Goal: Transaction & Acquisition: Obtain resource

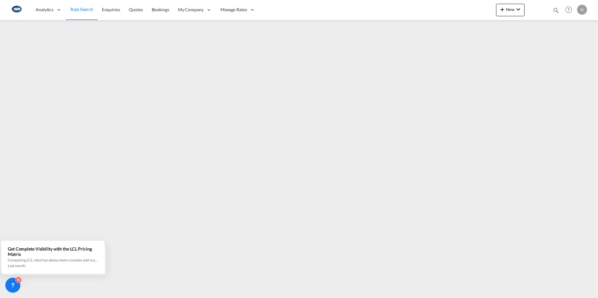
click at [83, 12] on span "Rate Search" at bounding box center [81, 9] width 23 height 6
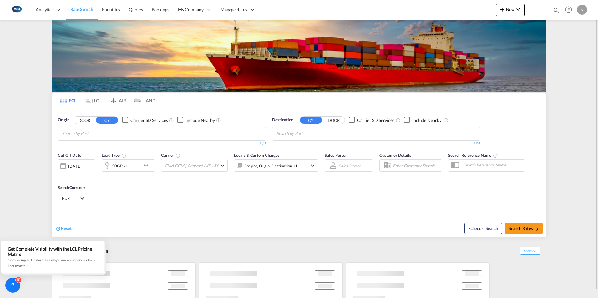
click at [93, 101] on md-tab-item "LCL" at bounding box center [92, 101] width 25 height 14
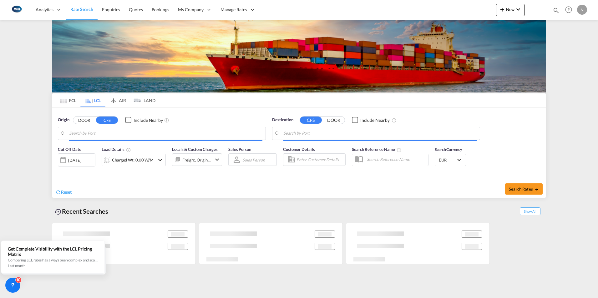
type input "DK-9200, Aalborg SV, Dall, Frejlev, Margrethe, Skalborg, Soenderholm, Svenstrup"
type input "Kaohsiung, TWKHH"
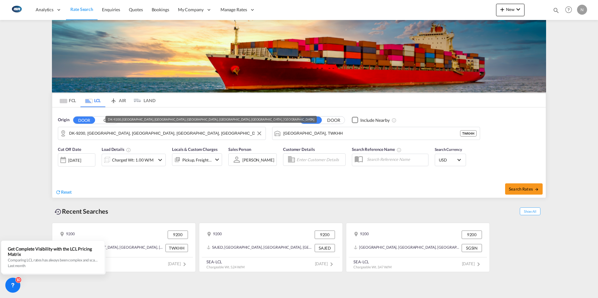
click at [101, 132] on input "DK-9200, Aalborg SV, Dall, Frejlev, Margrethe, Skalborg, Soenderholm, Svenstrup" at bounding box center [165, 133] width 193 height 9
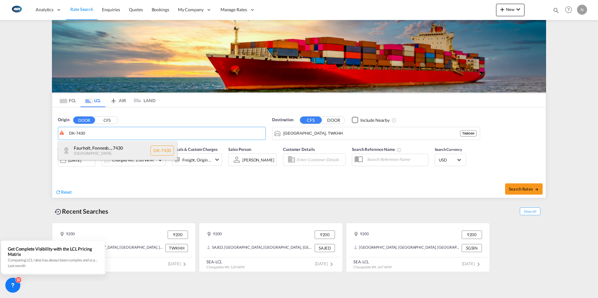
click at [88, 151] on div "Faurholt, Fonnesb... , 7430 Denmark DK-7430" at bounding box center [117, 150] width 119 height 19
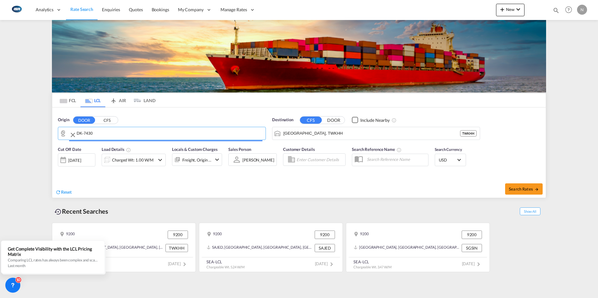
type input "DK-7430, Faurholt, Fonnesbæk, Ikast, Isenvad"
click at [306, 138] on input "Kaohsiung, TWKHH" at bounding box center [379, 133] width 193 height 9
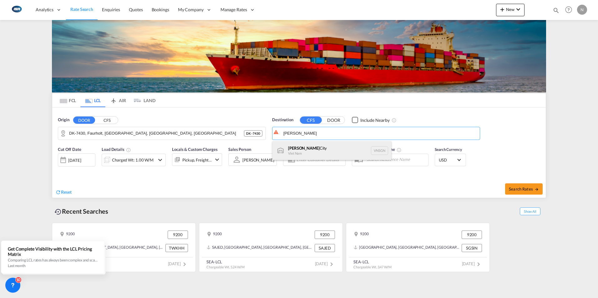
click at [299, 148] on div "Ho Chi Minh City Viet Nam VNSGN" at bounding box center [331, 150] width 119 height 19
type input "Ho Chi Minh City, VNSGN"
click at [123, 162] on div "Charged Wt: 1.00 W/M" at bounding box center [133, 160] width 42 height 9
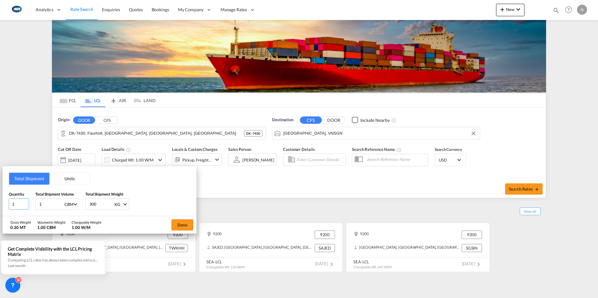
click at [13, 203] on input "1" at bounding box center [19, 204] width 20 height 11
click at [71, 180] on button "Units" at bounding box center [69, 179] width 40 height 12
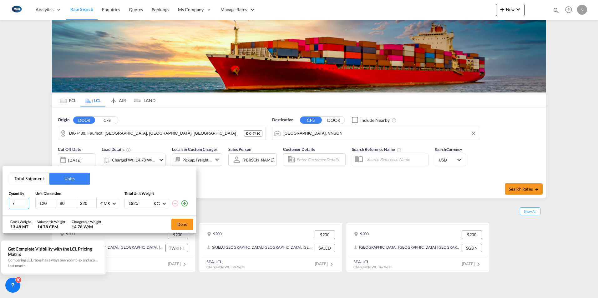
click at [21, 205] on input "7" at bounding box center [19, 203] width 20 height 11
type input "160"
type input "210"
type input "2800"
click at [183, 203] on md-icon "icon-plus-circle-outline" at bounding box center [185, 204] width 8 height 8
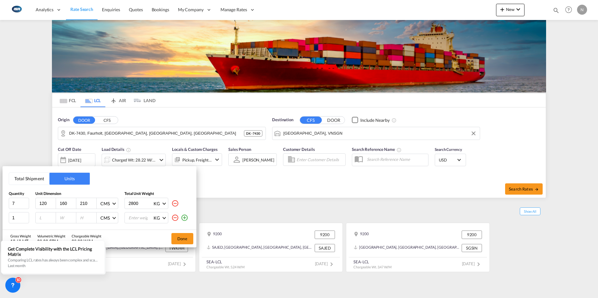
click at [43, 216] on input "number" at bounding box center [47, 218] width 17 height 6
type input "120"
type input "180"
type input "210"
type input "500"
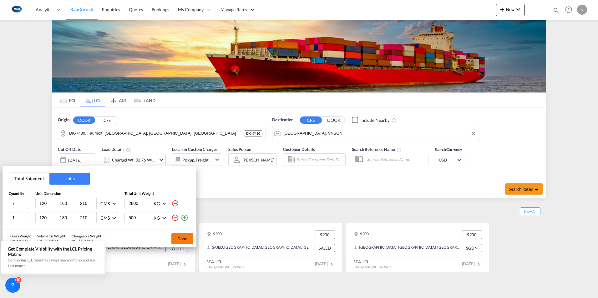
click at [181, 239] on button "Done" at bounding box center [182, 238] width 22 height 11
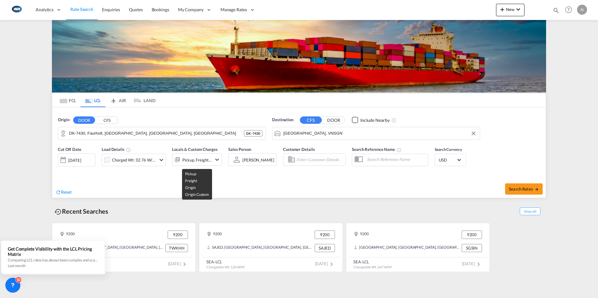
click at [208, 160] on div "Pickup, Freight +2" at bounding box center [196, 160] width 29 height 9
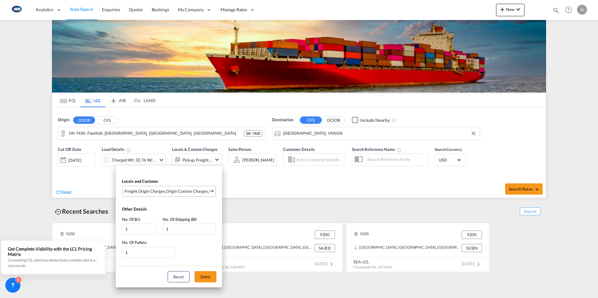
click at [212, 191] on span "Select Locals and Customs: \aFreight, \aOrigin Charges, \aOrigin Custom Charges…" at bounding box center [212, 190] width 3 height 3
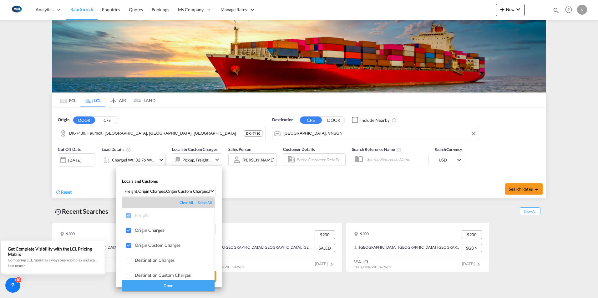
click at [170, 286] on div "Done" at bounding box center [168, 286] width 92 height 11
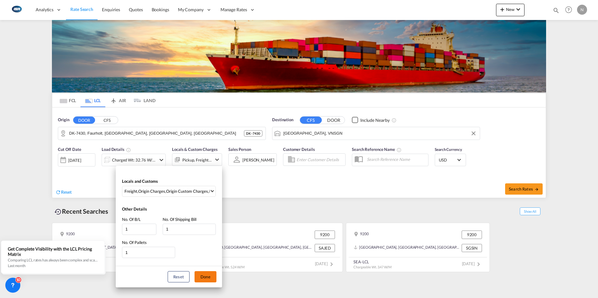
click at [203, 277] on button "Done" at bounding box center [206, 276] width 22 height 11
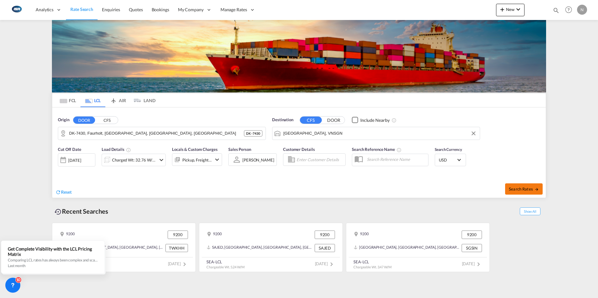
click at [525, 188] on span "Search Rates" at bounding box center [524, 189] width 30 height 5
type input "7430 to VNSGN / 6 Oct 2025"
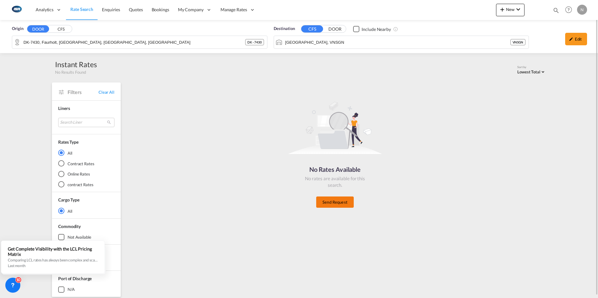
click at [345, 204] on button "Send Request" at bounding box center [335, 202] width 38 height 11
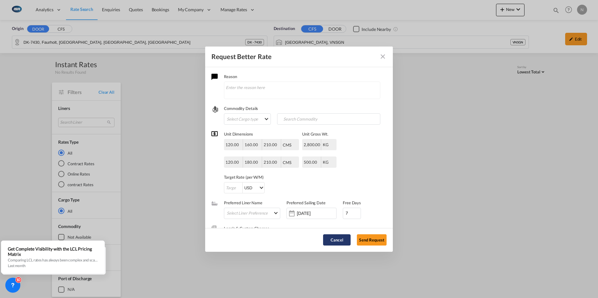
click at [341, 241] on button "Cancel" at bounding box center [337, 240] width 28 height 11
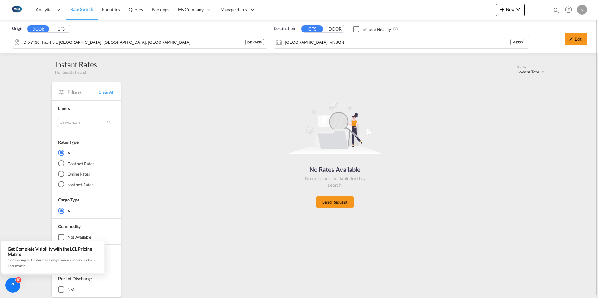
click at [79, 8] on span "Rate Search" at bounding box center [81, 9] width 23 height 5
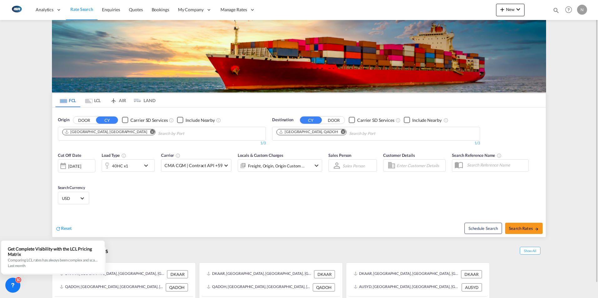
click at [341, 134] on md-icon "Remove" at bounding box center [343, 131] width 5 height 5
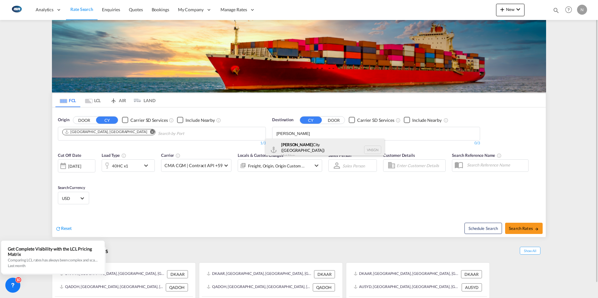
type input "ho chi minh"
click at [301, 143] on div "Ho Chi Minh City (Saigon) Viet Nam VNSGN" at bounding box center [325, 150] width 119 height 23
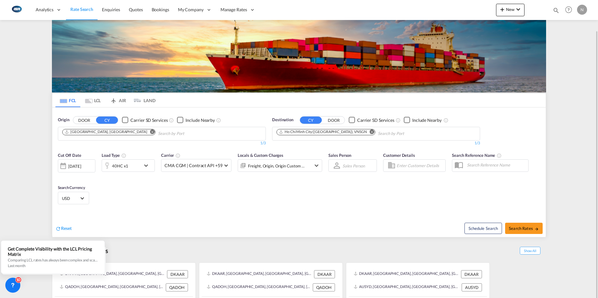
scroll to position [15, 0]
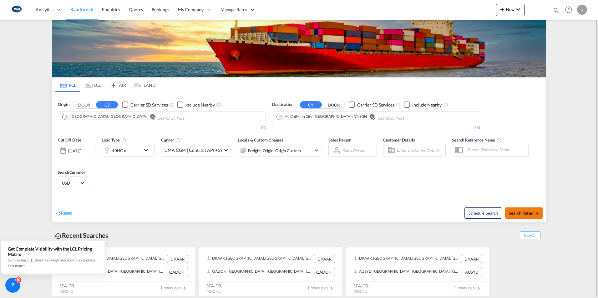
click at [519, 212] on span "Search Rates" at bounding box center [524, 213] width 30 height 5
type input "DKAAR to VNSGN / 6 Oct 2025"
